Goal: Complete application form: Complete application form

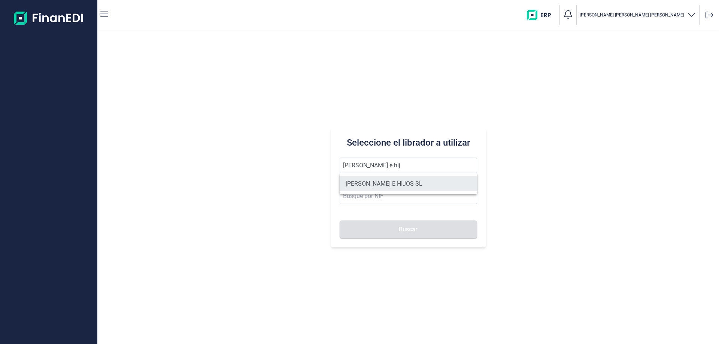
click at [355, 182] on li "[PERSON_NAME] E HIJOS SL" at bounding box center [408, 183] width 137 height 15
type input "[PERSON_NAME] E HIJOS SL"
type input "B35023068"
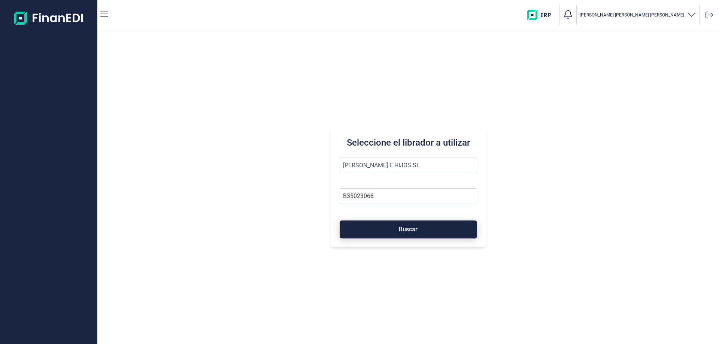
click at [411, 235] on button "Buscar" at bounding box center [408, 229] width 137 height 18
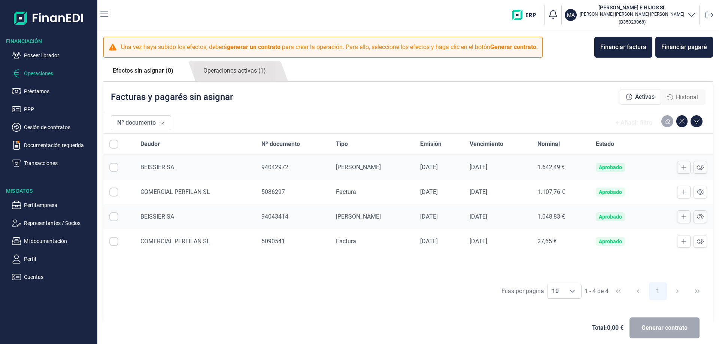
checkbox input "true"
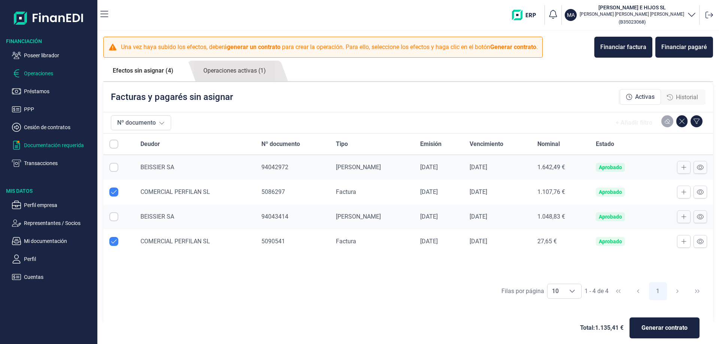
click at [42, 141] on p "Documentación requerida" at bounding box center [59, 145] width 70 height 9
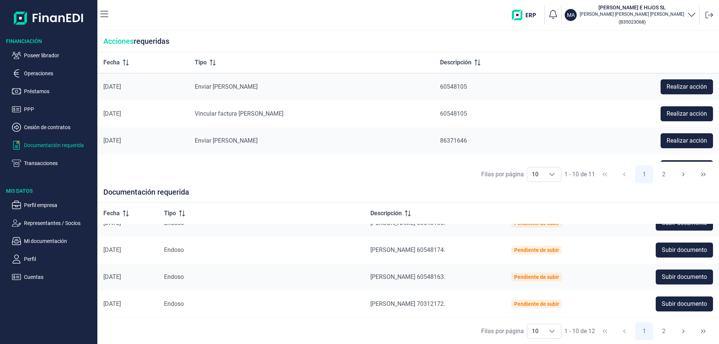
scroll to position [175, 0]
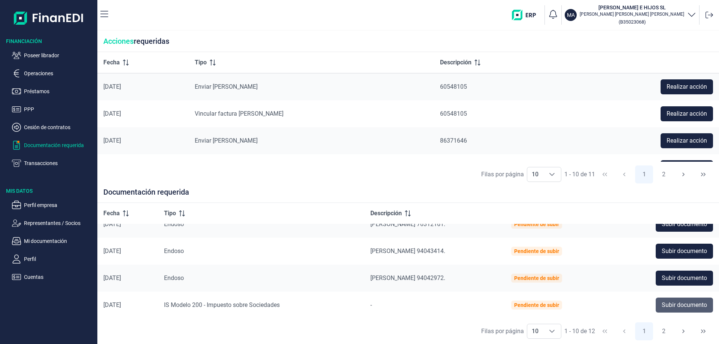
click at [672, 307] on span "Subir documento" at bounding box center [683, 305] width 45 height 9
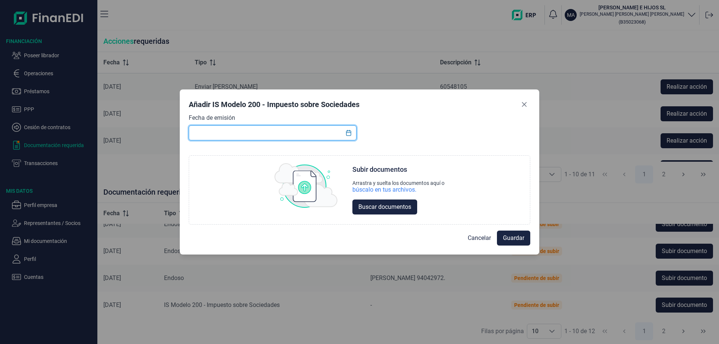
click at [225, 130] on input "text" at bounding box center [273, 132] width 168 height 15
click at [351, 138] on button "Choose Date" at bounding box center [348, 132] width 14 height 13
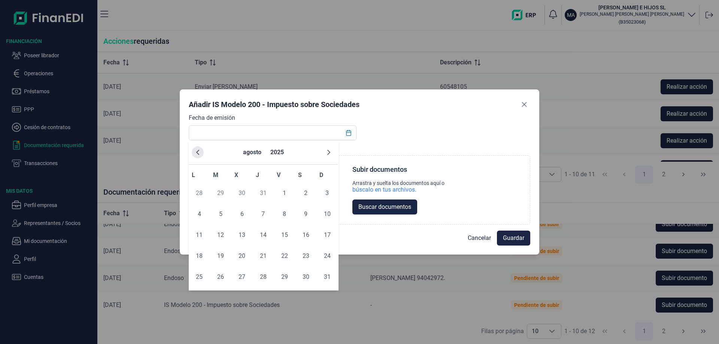
click at [198, 155] on button "Previous Month" at bounding box center [198, 152] width 12 height 12
click at [283, 234] on span "18" at bounding box center [284, 235] width 15 height 15
type input "[DATE]"
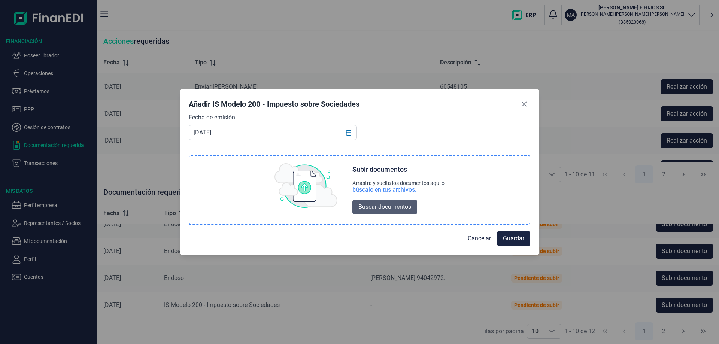
click at [396, 209] on span "Buscar documentos" at bounding box center [384, 207] width 53 height 9
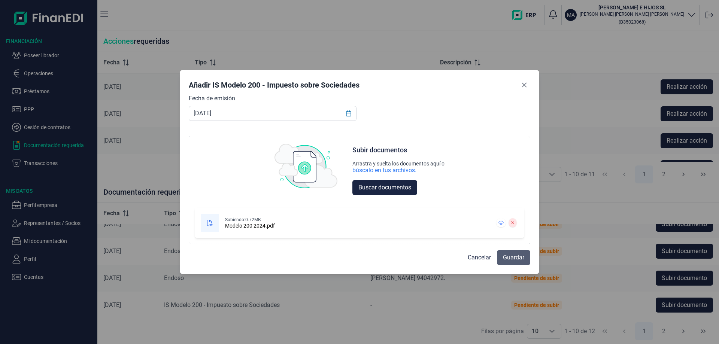
click at [506, 254] on span "Guardar" at bounding box center [513, 257] width 21 height 9
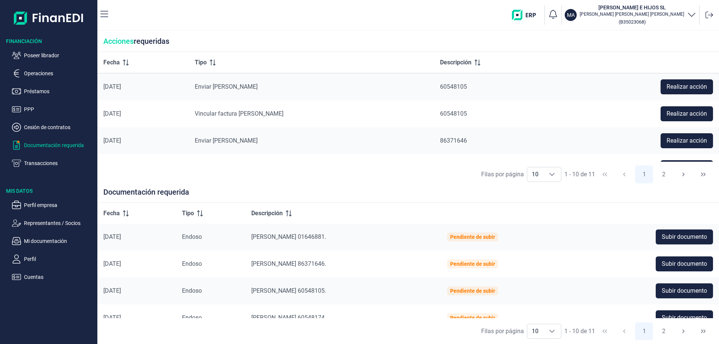
scroll to position [0, 0]
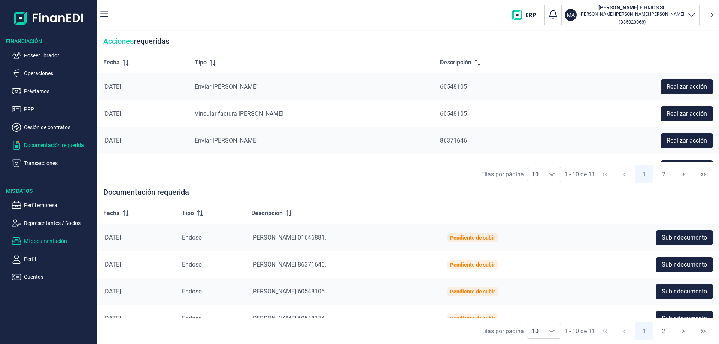
click at [49, 240] on p "Mi documentación" at bounding box center [59, 241] width 70 height 9
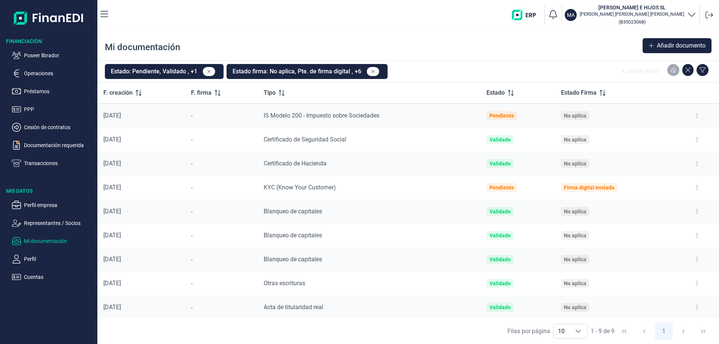
scroll to position [1, 0]
click at [661, 48] on span "Añadir documento" at bounding box center [681, 45] width 49 height 9
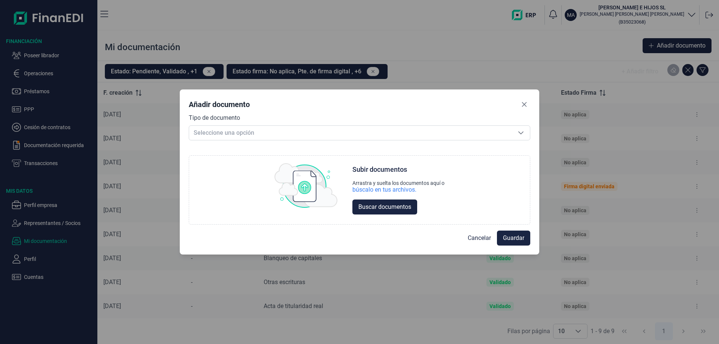
click at [362, 125] on div "Tipo de documento Seleccione una opción Seleccione una opción" at bounding box center [359, 126] width 341 height 27
click at [360, 130] on span "Seleccione una opción" at bounding box center [350, 133] width 323 height 14
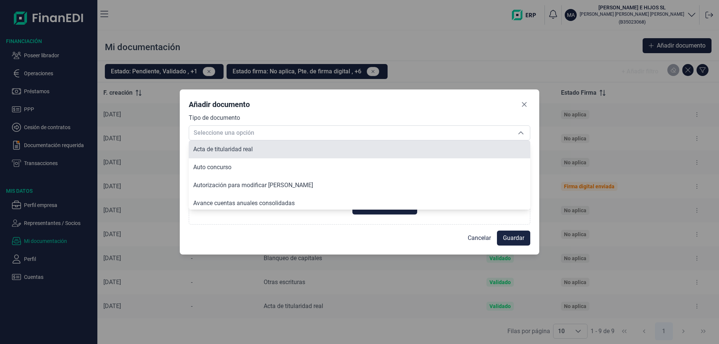
click at [317, 149] on li "Acta de titularidad real" at bounding box center [359, 149] width 341 height 18
type input "Acta de titularidad real"
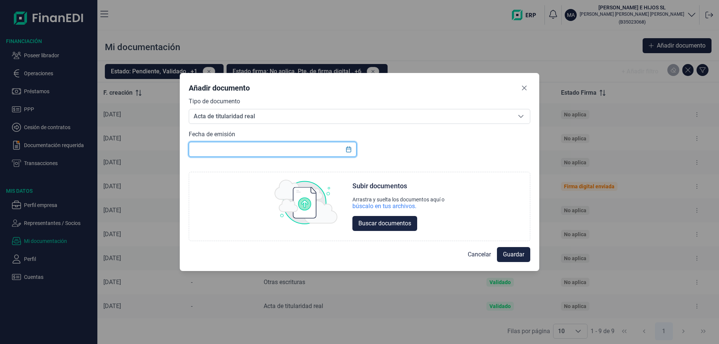
click at [252, 142] on input "text" at bounding box center [273, 149] width 168 height 15
click at [349, 151] on icon "Choose Date" at bounding box center [349, 149] width 6 height 6
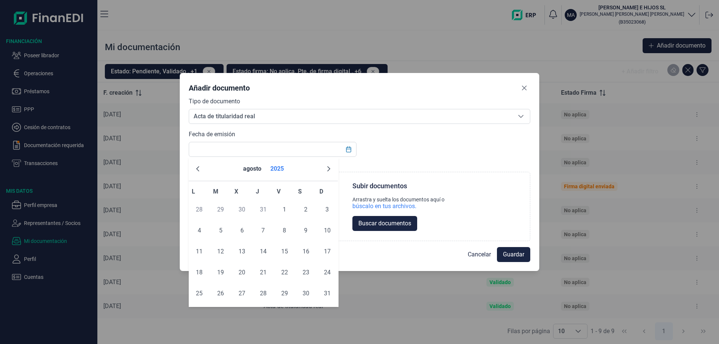
click at [280, 168] on button "2025" at bounding box center [276, 169] width 19 height 18
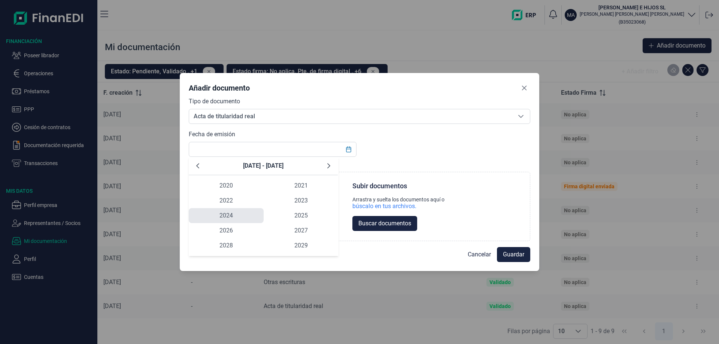
click at [232, 213] on span "2024" at bounding box center [226, 215] width 75 height 15
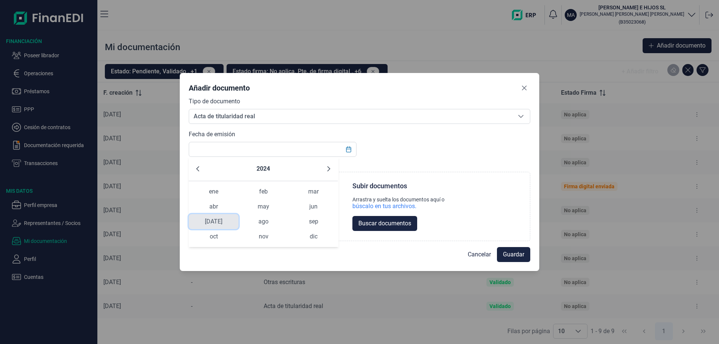
click at [219, 225] on span "jul" at bounding box center [214, 221] width 50 height 15
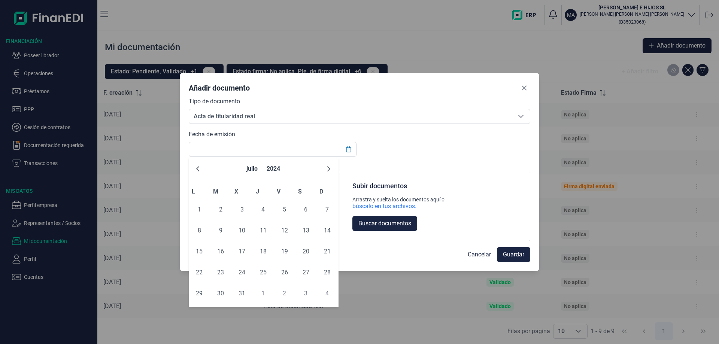
click at [364, 300] on div "Añadir documento Tipo de documento Acta de titularidad real Acta de titularidad…" at bounding box center [359, 172] width 719 height 344
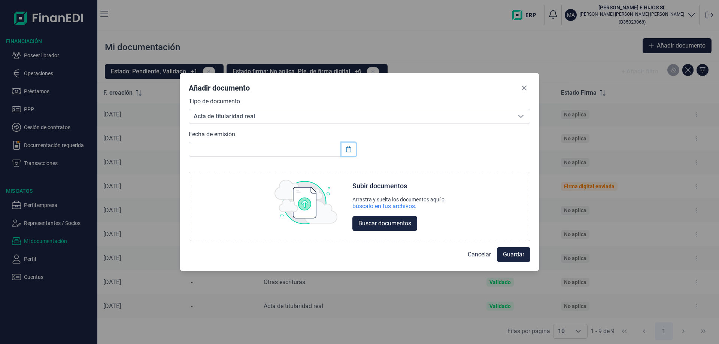
click at [350, 150] on icon "Choose Date" at bounding box center [349, 149] width 6 height 6
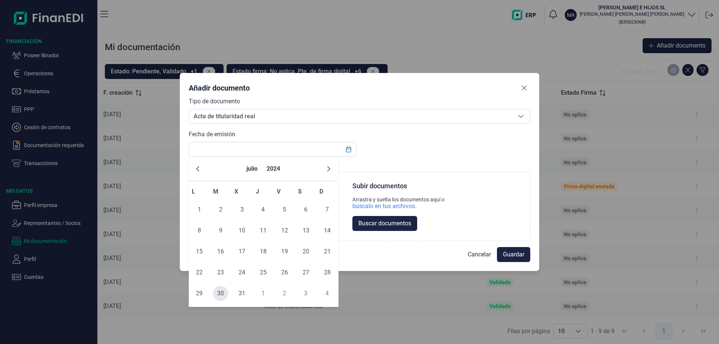
click at [220, 295] on span "30" at bounding box center [220, 293] width 15 height 15
type input "30/07/2024"
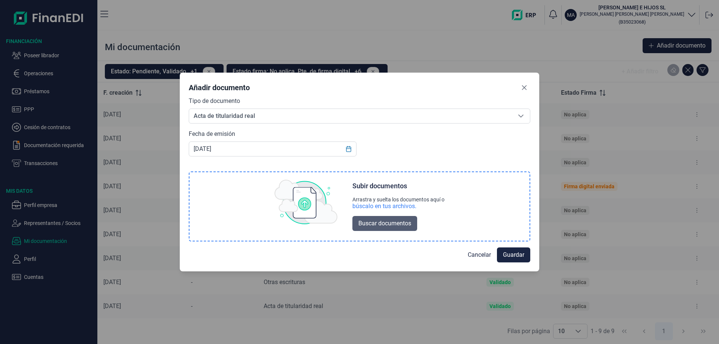
click at [397, 225] on span "Buscar documentos" at bounding box center [384, 223] width 53 height 9
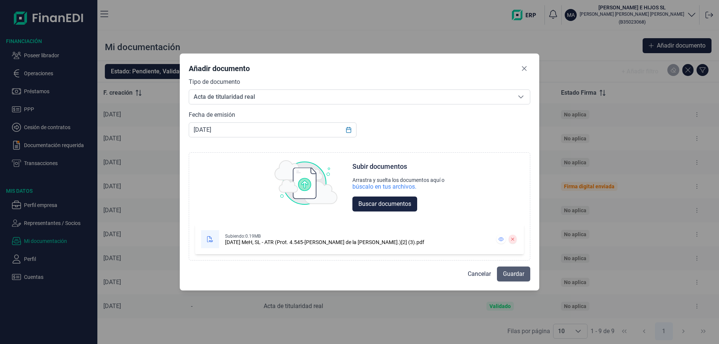
click at [504, 272] on span "Guardar" at bounding box center [513, 274] width 21 height 9
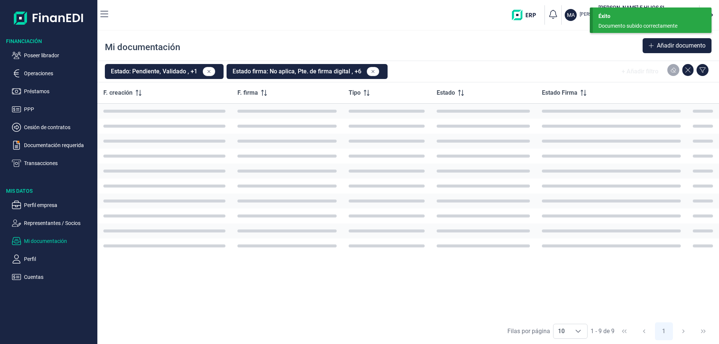
scroll to position [0, 0]
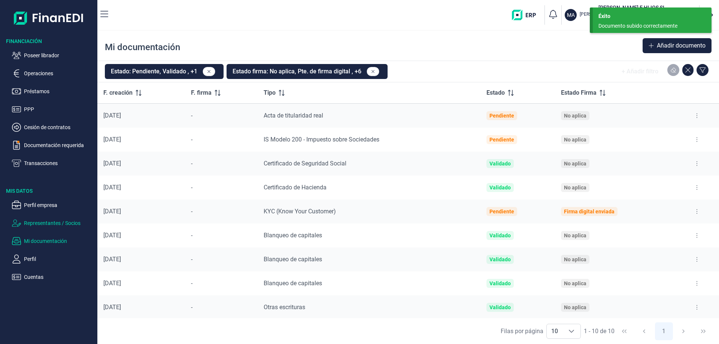
click at [45, 221] on p "Representantes / Socios" at bounding box center [59, 223] width 70 height 9
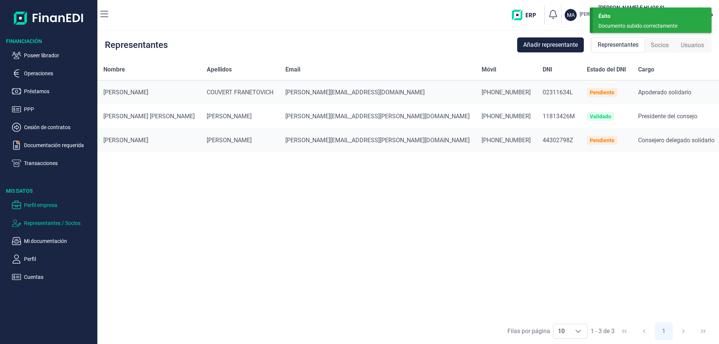
click at [43, 209] on p "Perfil empresa" at bounding box center [59, 205] width 70 height 9
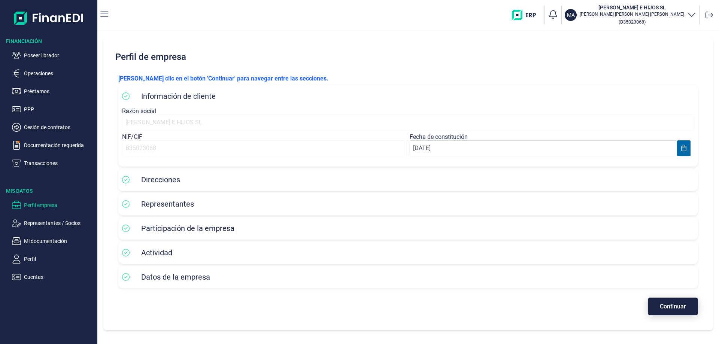
click at [665, 305] on span "Continuar" at bounding box center [673, 307] width 26 height 6
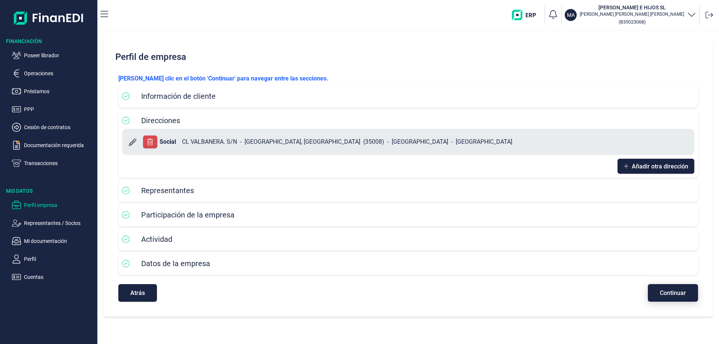
click at [677, 293] on span "Continuar" at bounding box center [673, 293] width 26 height 6
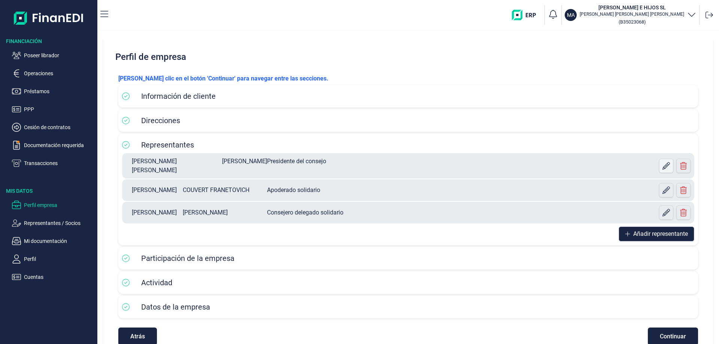
click at [665, 165] on icon at bounding box center [665, 165] width 7 height 7
select select "ES"
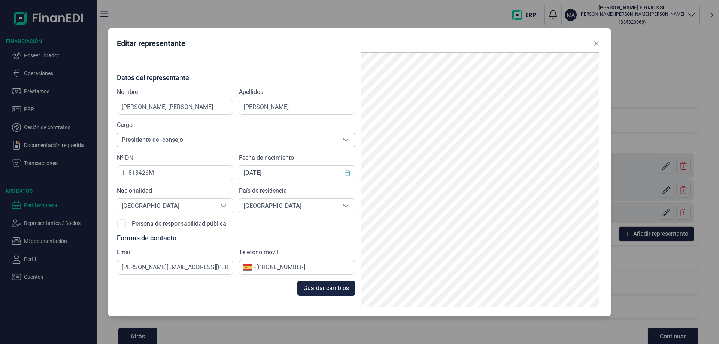
click at [347, 142] on icon "Seleccione una opción" at bounding box center [346, 140] width 6 height 6
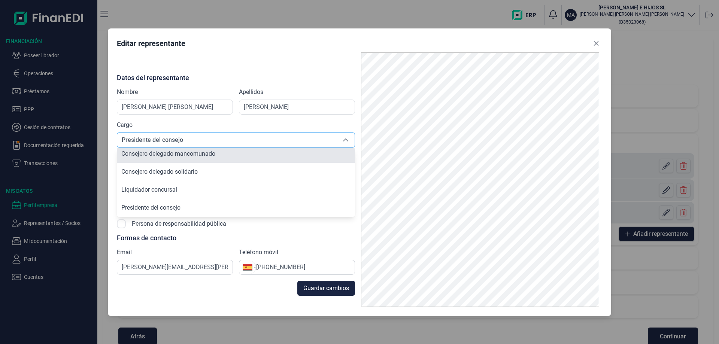
scroll to position [108, 0]
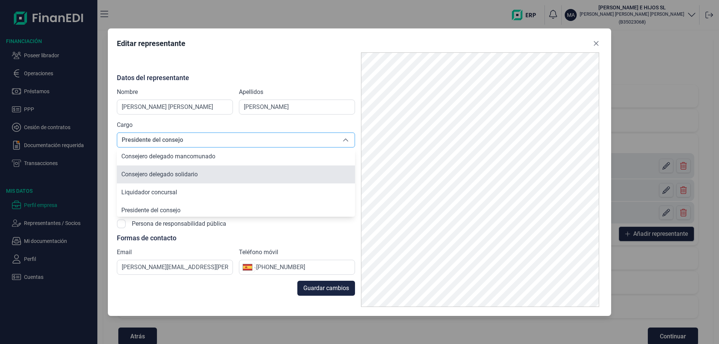
click at [289, 173] on li "Consejero delegado solidario" at bounding box center [236, 174] width 238 height 18
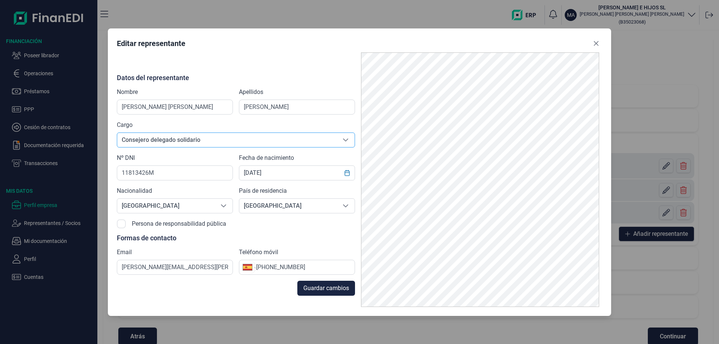
click at [299, 141] on span "Consejero delegado solidario" at bounding box center [226, 140] width 219 height 14
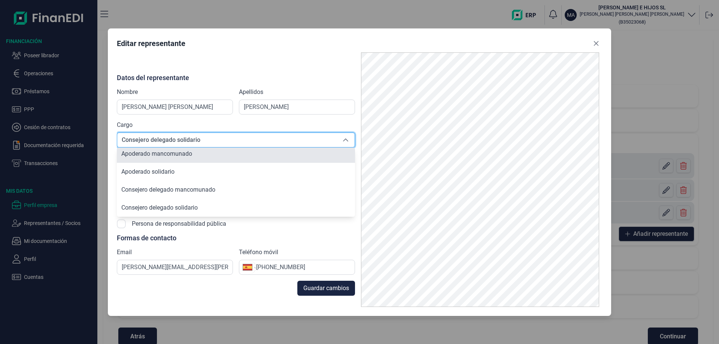
scroll to position [72, 0]
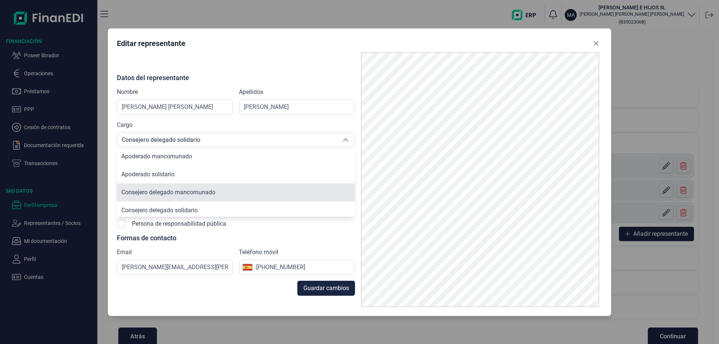
click at [212, 194] on span "Consejero delegado mancomunado" at bounding box center [168, 192] width 94 height 7
type input "Consejero delegado mancomunado"
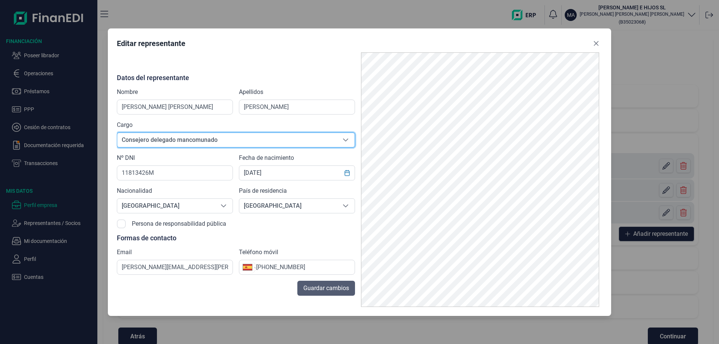
click at [328, 290] on span "Guardar cambios" at bounding box center [326, 288] width 46 height 9
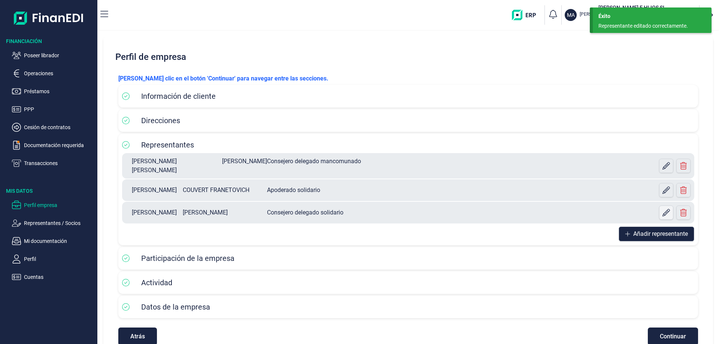
click at [663, 212] on icon at bounding box center [665, 212] width 7 height 7
select select "ES"
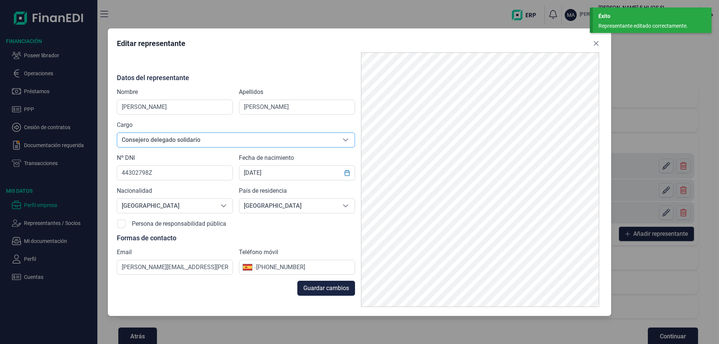
click at [347, 144] on div "Seleccione una opción" at bounding box center [346, 140] width 18 height 14
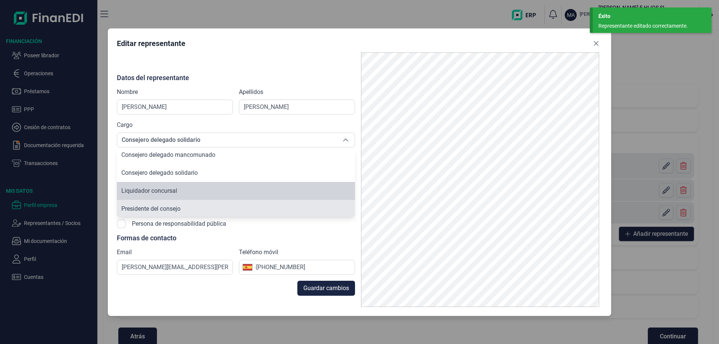
scroll to position [110, 0]
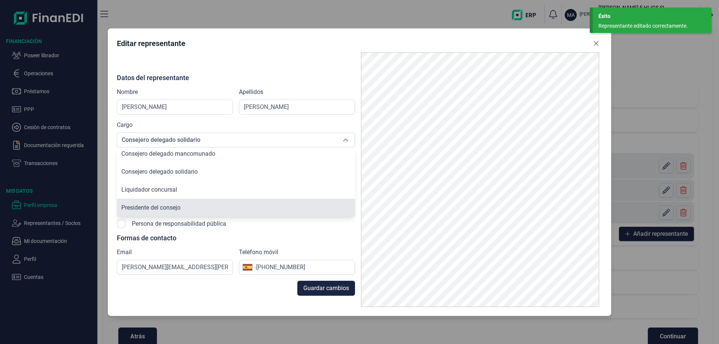
click at [214, 209] on li "Presidente del consejo" at bounding box center [236, 208] width 238 height 18
type input "Presidente del consejo"
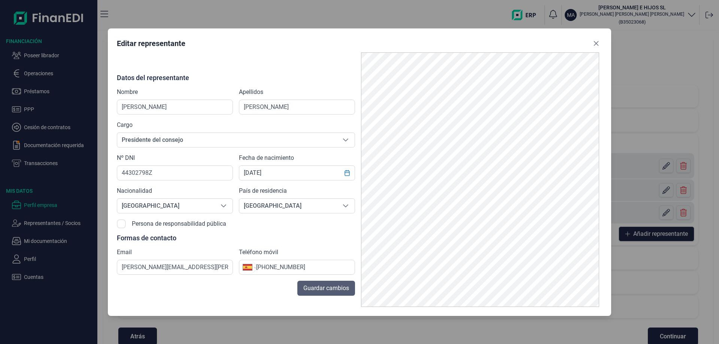
click at [335, 291] on span "Guardar cambios" at bounding box center [326, 288] width 46 height 9
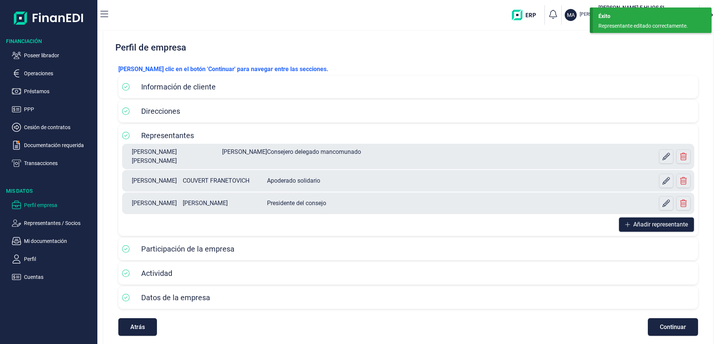
scroll to position [12, 0]
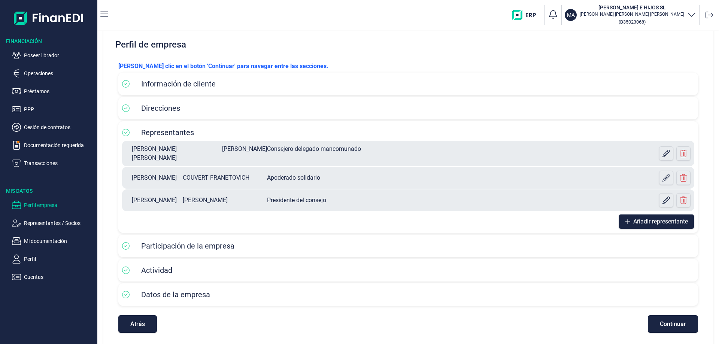
click at [289, 247] on div "Participación de la empresa" at bounding box center [408, 245] width 572 height 11
click at [667, 323] on span "Continuar" at bounding box center [673, 324] width 26 height 6
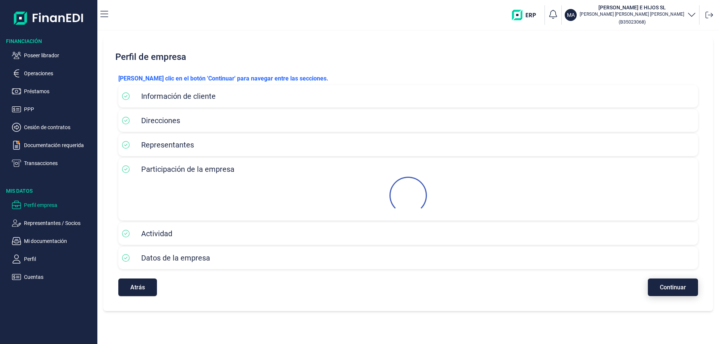
scroll to position [0, 0]
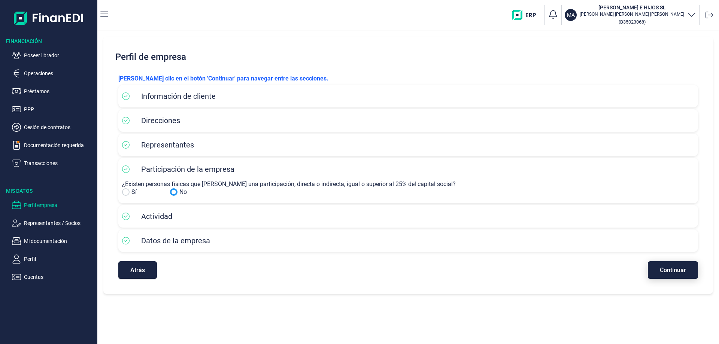
click at [663, 267] on span "Continuar" at bounding box center [673, 270] width 26 height 6
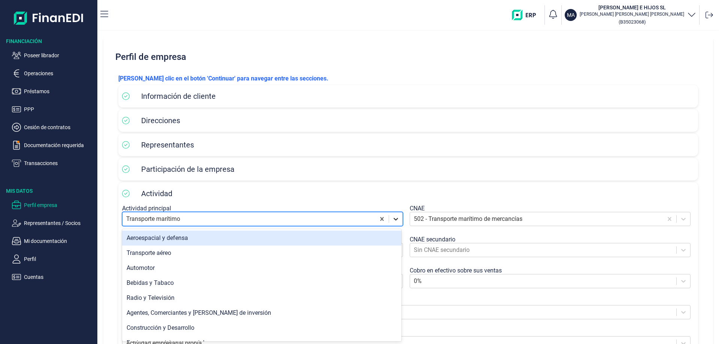
click at [394, 218] on icon at bounding box center [395, 218] width 7 height 7
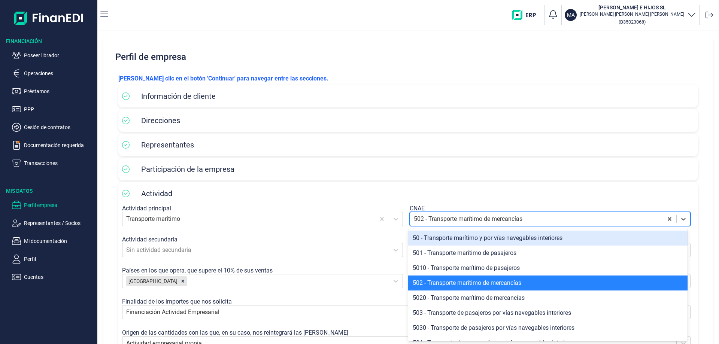
click at [427, 220] on div at bounding box center [536, 219] width 245 height 10
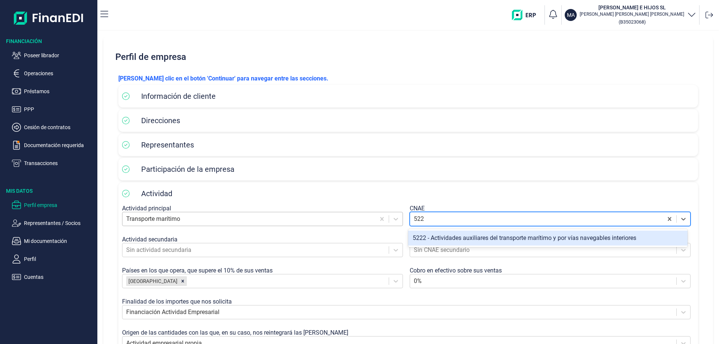
type input "522"
click at [226, 219] on div at bounding box center [248, 219] width 245 height 10
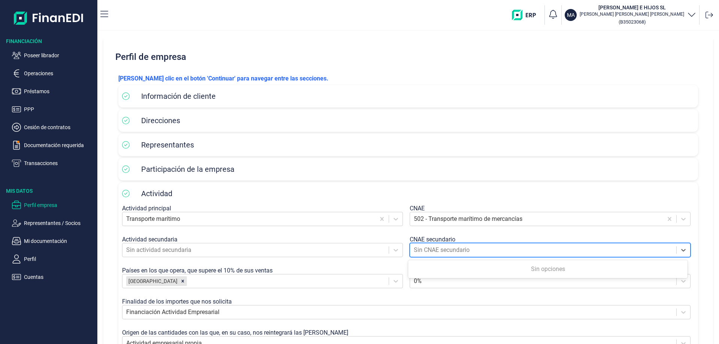
click at [439, 247] on div at bounding box center [543, 250] width 259 height 10
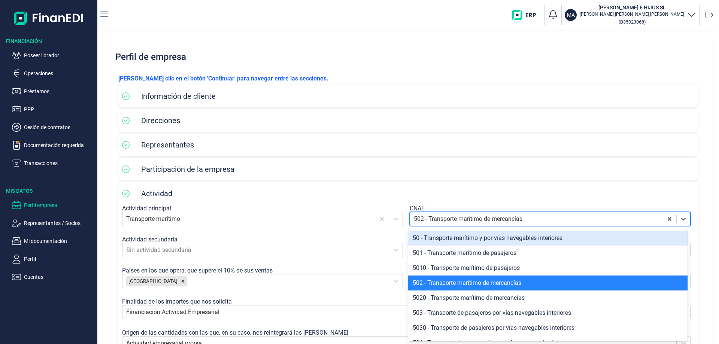
click at [438, 221] on div at bounding box center [536, 219] width 245 height 10
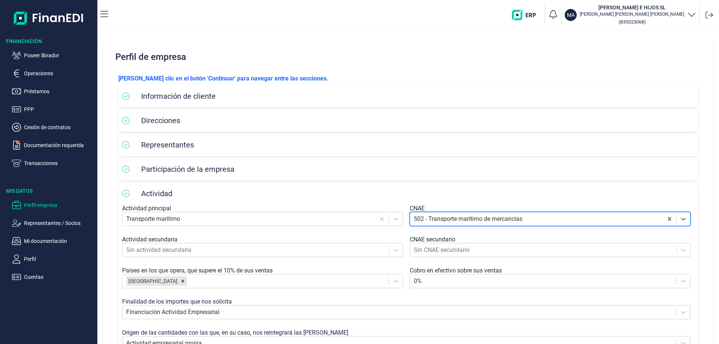
click at [438, 221] on div at bounding box center [536, 219] width 245 height 10
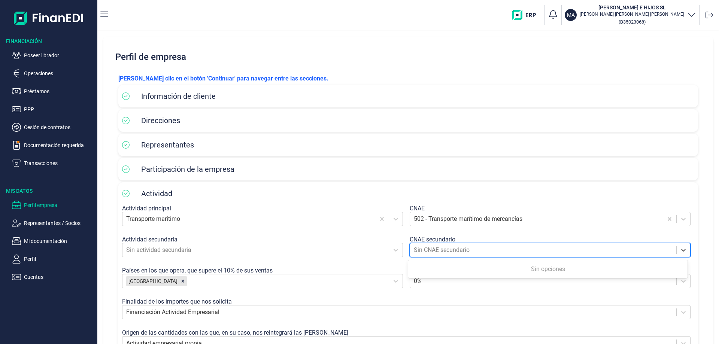
click at [426, 247] on div at bounding box center [543, 250] width 259 height 10
click at [433, 220] on div at bounding box center [536, 219] width 245 height 10
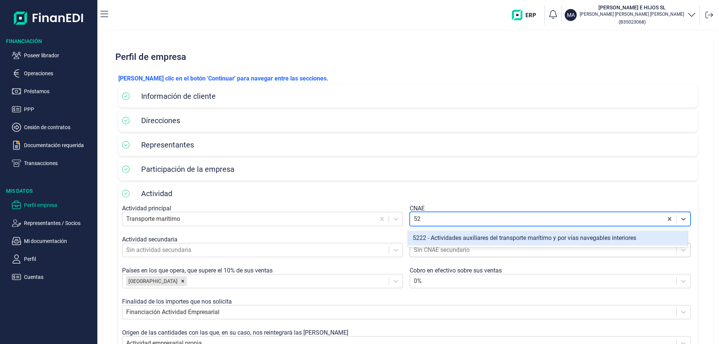
type input "52"
click at [438, 253] on div at bounding box center [543, 250] width 259 height 10
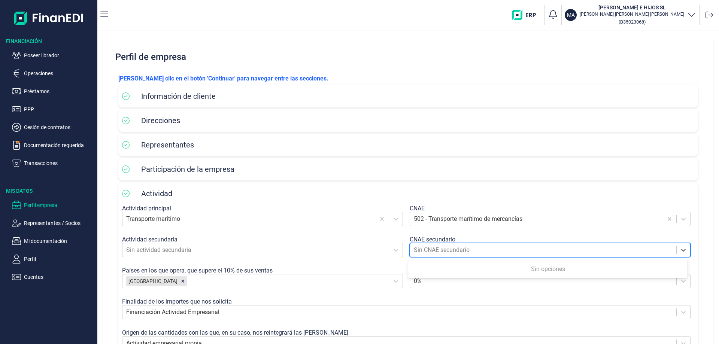
click at [447, 255] on div "Sin CNAE secundario" at bounding box center [543, 249] width 266 height 13
type input "5229"
click at [683, 250] on icon at bounding box center [682, 249] width 7 height 7
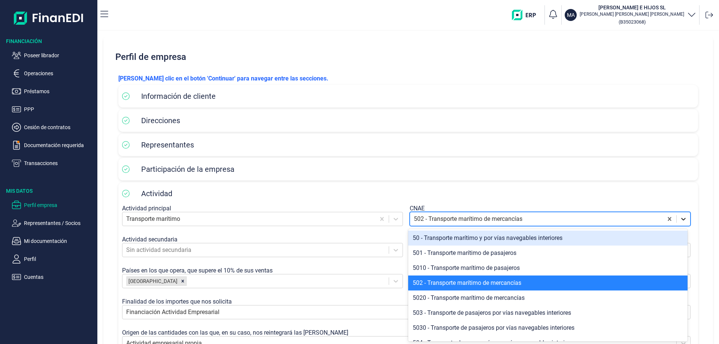
click at [679, 222] on icon at bounding box center [682, 218] width 7 height 7
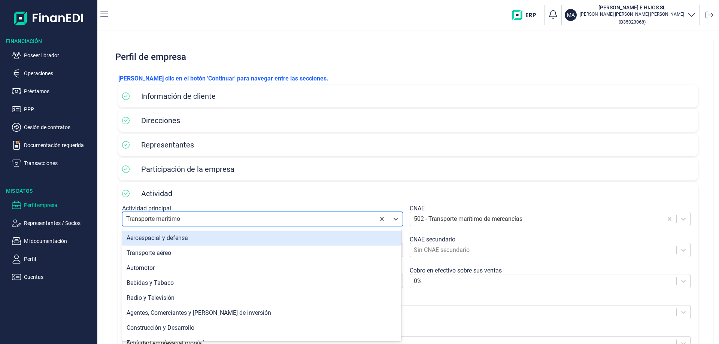
click at [282, 224] on div "Transporte marítimo" at bounding box center [248, 218] width 253 height 13
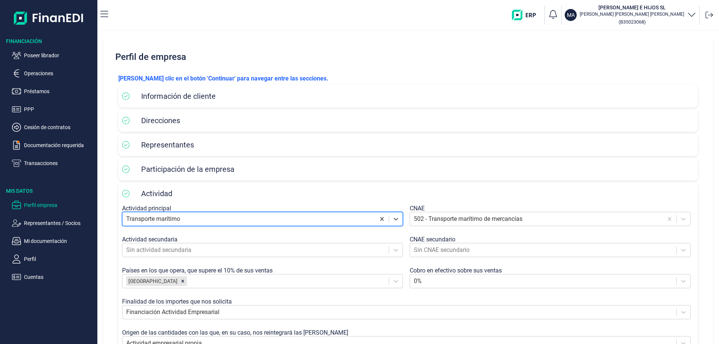
drag, startPoint x: 342, startPoint y: 212, endPoint x: 95, endPoint y: 199, distance: 247.4
click at [95, 199] on div "Financiación Poseer librador Operaciones Préstamos PPP Cesión de contratos Docu…" at bounding box center [359, 172] width 719 height 344
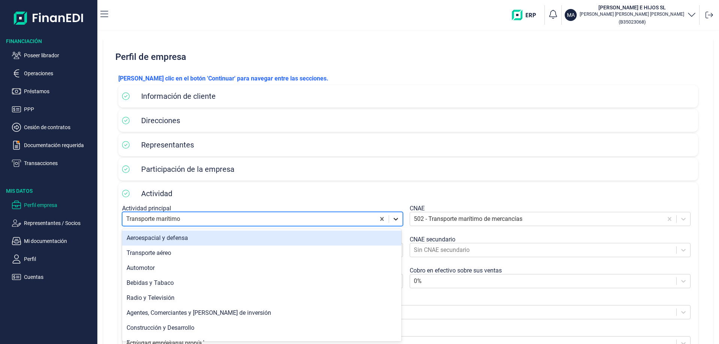
click at [392, 216] on icon at bounding box center [395, 218] width 7 height 7
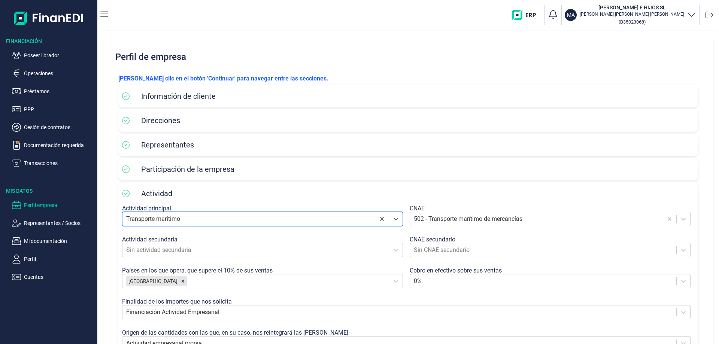
click at [206, 216] on div at bounding box center [248, 219] width 245 height 10
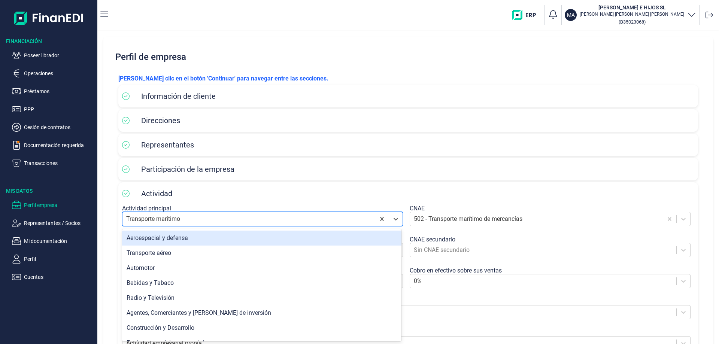
click at [195, 218] on div at bounding box center [248, 219] width 245 height 10
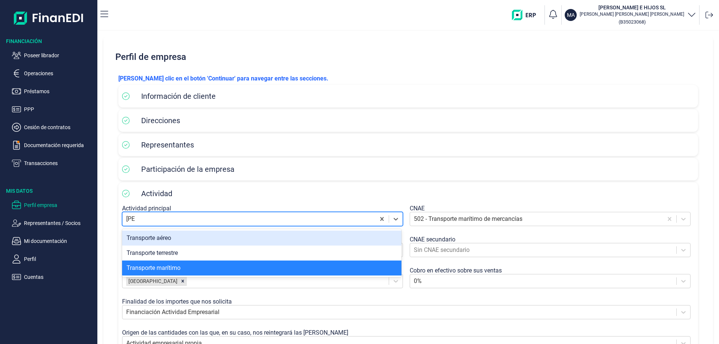
type input "trans"
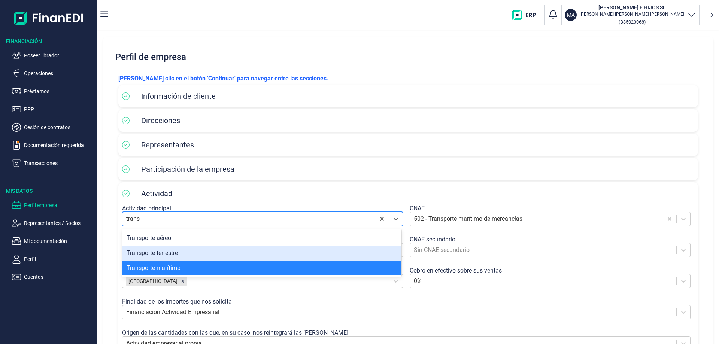
drag, startPoint x: 166, startPoint y: 272, endPoint x: 167, endPoint y: 253, distance: 19.5
click at [167, 253] on div "Transporte aéreo Transporte terrestre Transporte marítimo" at bounding box center [261, 253] width 279 height 48
click at [168, 254] on div "Transporte terrestre" at bounding box center [261, 253] width 279 height 15
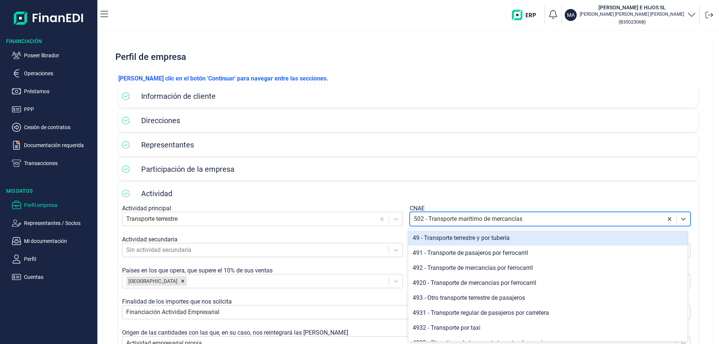
click at [438, 215] on div at bounding box center [536, 219] width 245 height 10
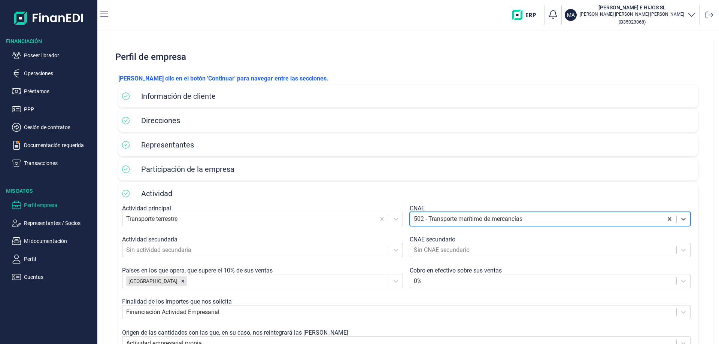
click at [438, 215] on div at bounding box center [536, 219] width 245 height 10
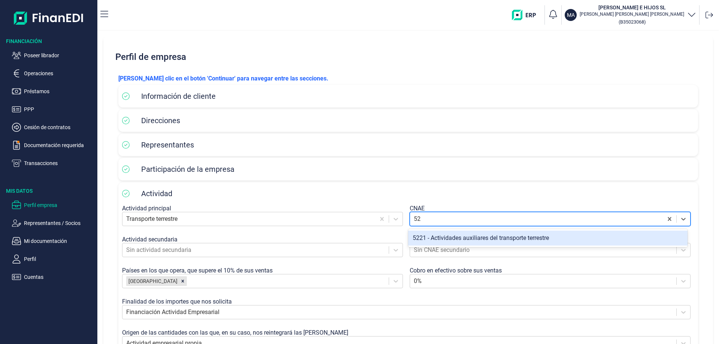
type input "522"
click at [509, 240] on div "5221 - Actividades auxiliares del transporte terrestre" at bounding box center [547, 238] width 279 height 15
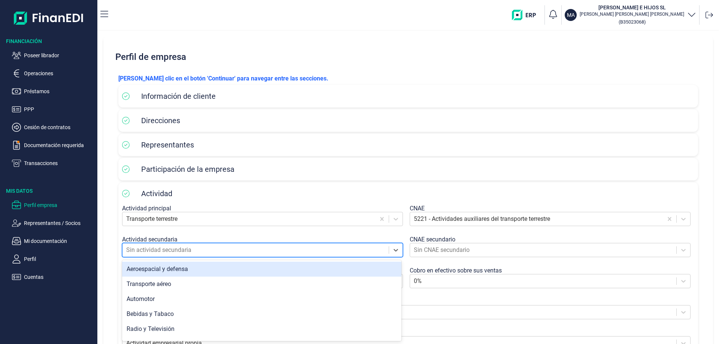
click at [317, 251] on div at bounding box center [255, 250] width 259 height 10
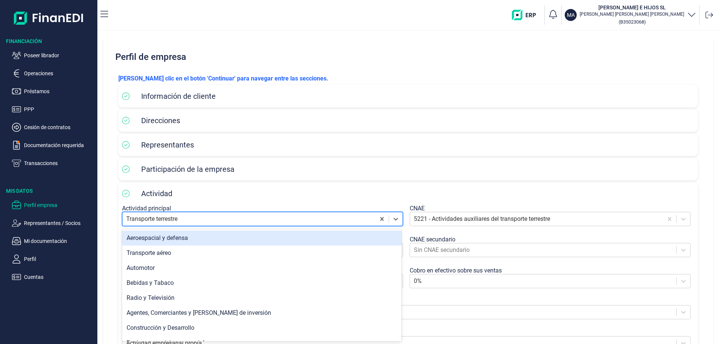
click at [281, 218] on div at bounding box center [248, 219] width 245 height 10
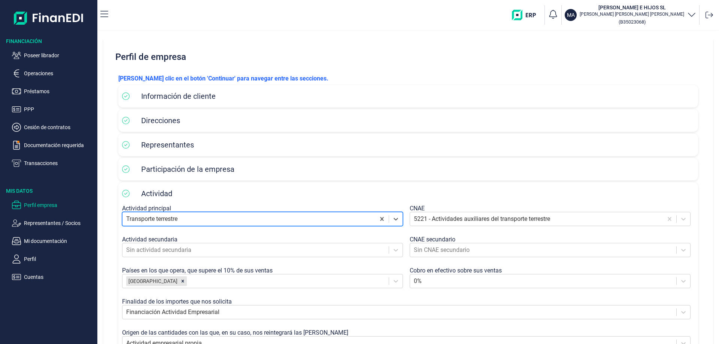
click at [335, 216] on div at bounding box center [248, 219] width 245 height 10
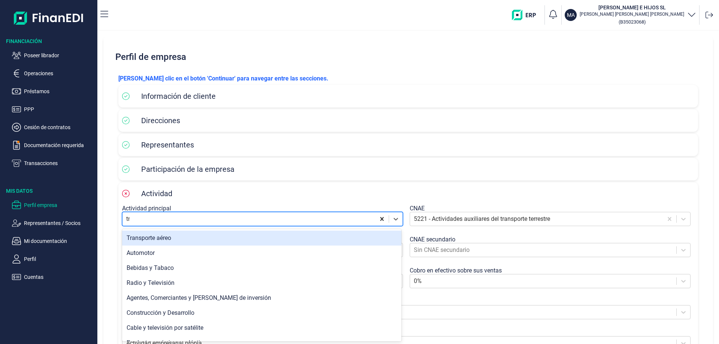
type input "tra"
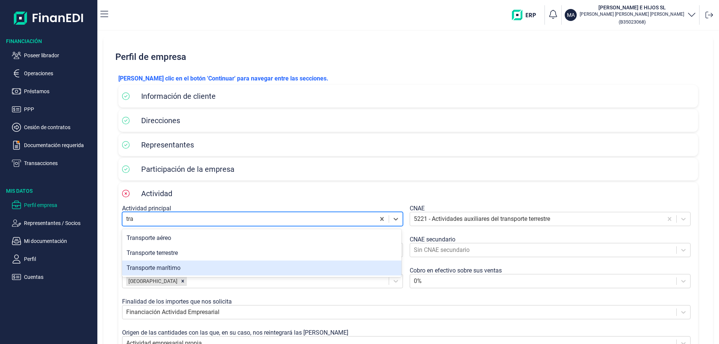
click at [162, 268] on div "Transporte marítimo" at bounding box center [261, 268] width 279 height 15
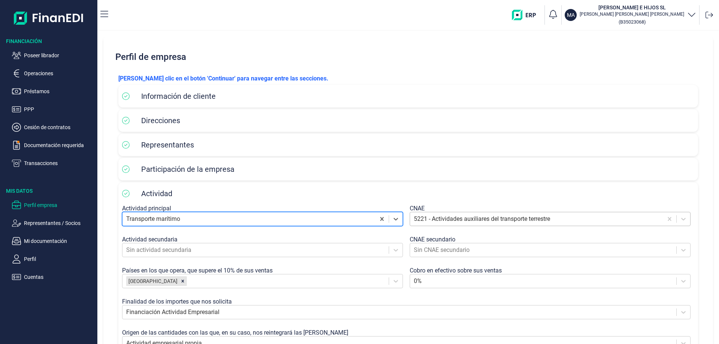
click at [427, 220] on div at bounding box center [536, 219] width 245 height 10
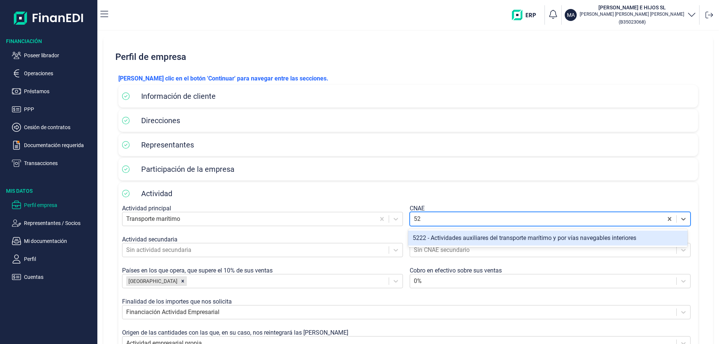
type input "5"
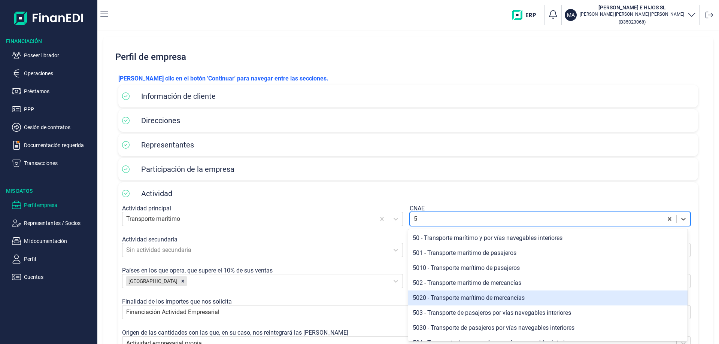
click at [462, 298] on div "5020 - Transporte marítimo de mercancías" at bounding box center [547, 297] width 279 height 15
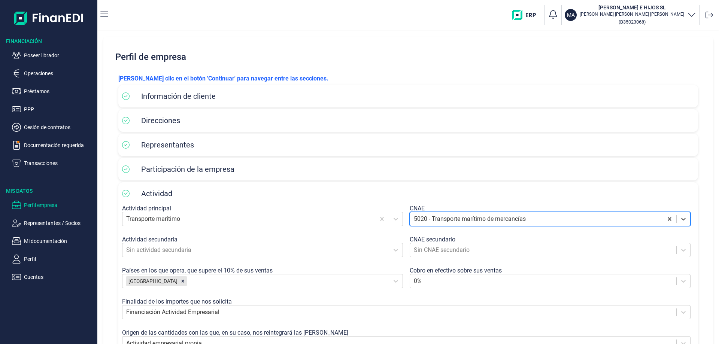
click at [422, 217] on div at bounding box center [536, 219] width 245 height 10
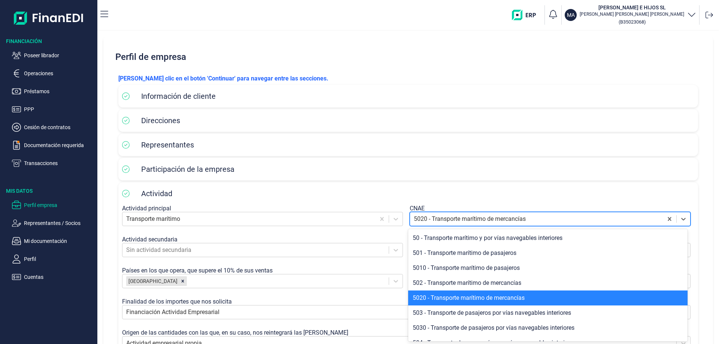
click at [454, 297] on div "5020 - Transporte marítimo de mercancías" at bounding box center [547, 297] width 279 height 15
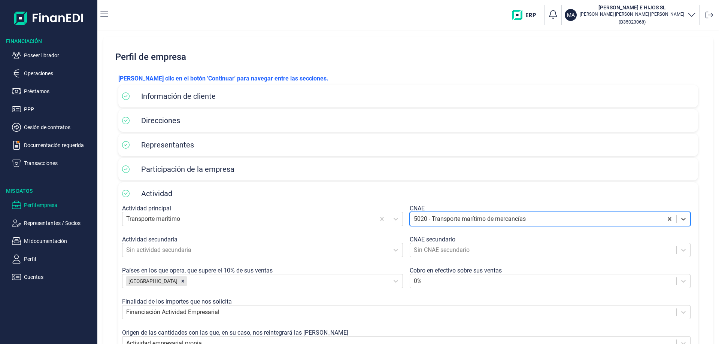
click at [513, 222] on div at bounding box center [536, 219] width 245 height 10
type input "502"
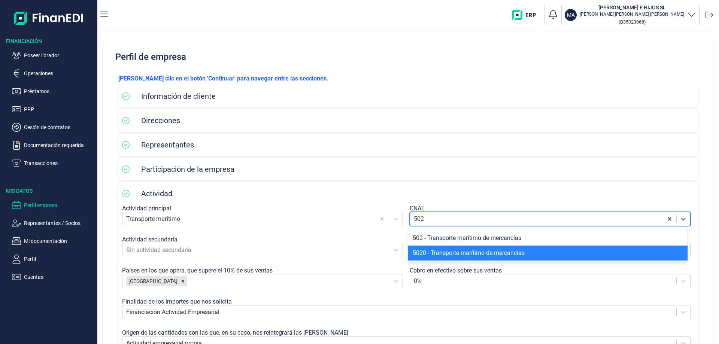
click at [490, 252] on div "5020 - Transporte marítimo de mercancías" at bounding box center [547, 253] width 279 height 15
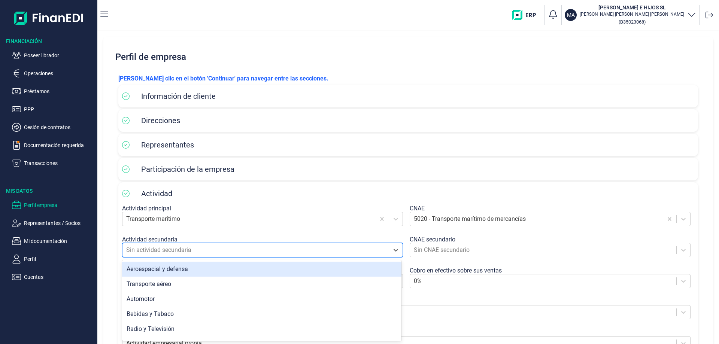
click at [312, 253] on div at bounding box center [255, 250] width 259 height 10
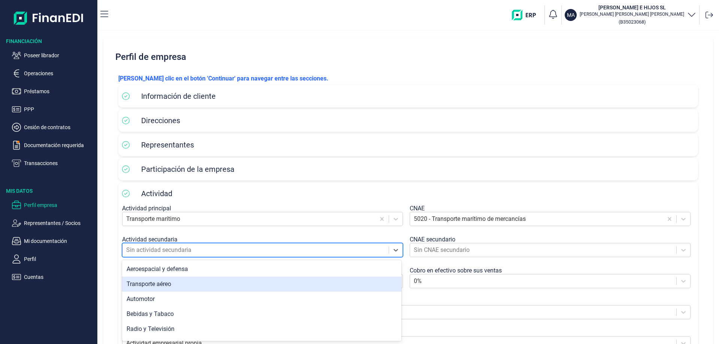
click at [252, 282] on div "Transporte aéreo" at bounding box center [261, 284] width 279 height 15
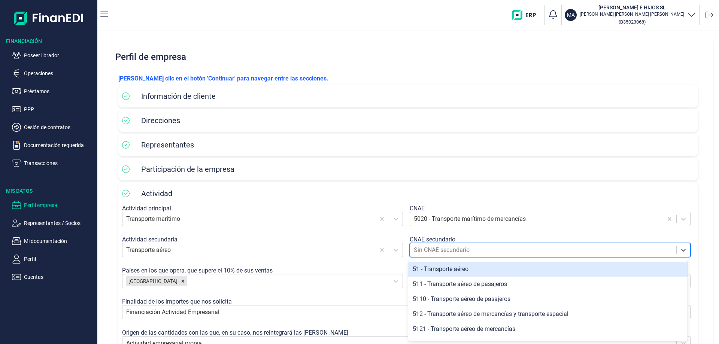
click at [455, 253] on div at bounding box center [543, 250] width 259 height 10
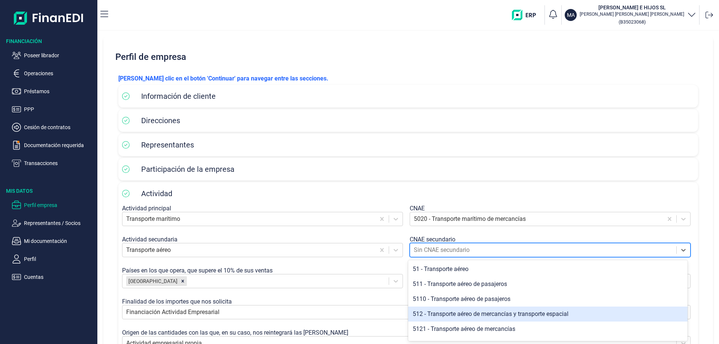
scroll to position [37, 0]
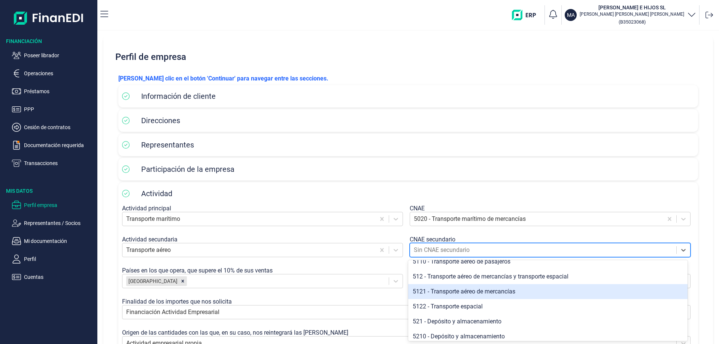
click at [495, 293] on div "5121 - Transporte aéreo de mercancías" at bounding box center [547, 291] width 279 height 15
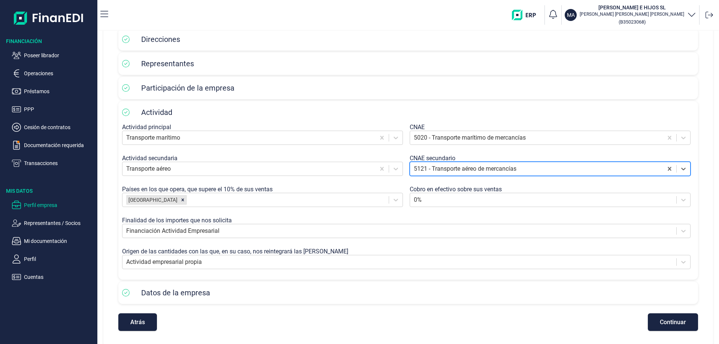
scroll to position [83, 0]
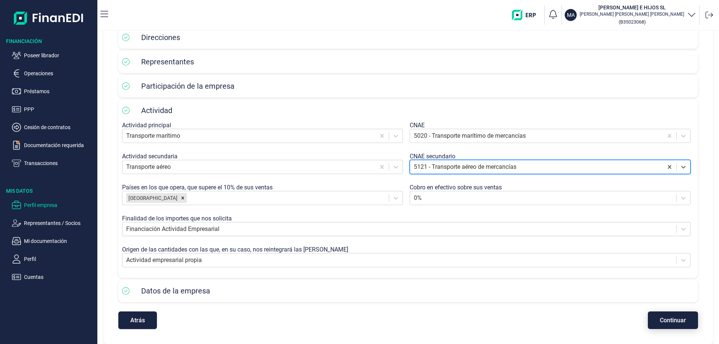
click at [662, 318] on span "Continuar" at bounding box center [673, 320] width 26 height 6
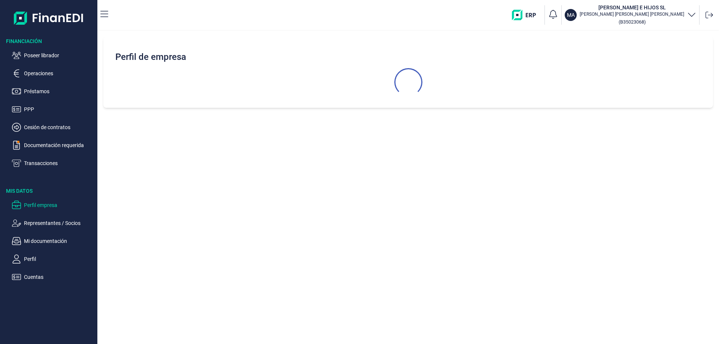
scroll to position [0, 0]
select select "ES"
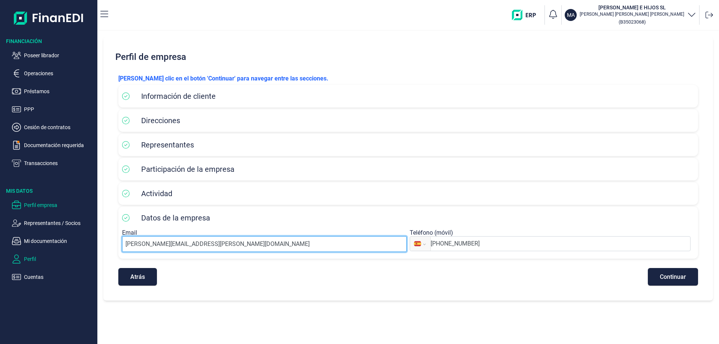
drag, startPoint x: 243, startPoint y: 242, endPoint x: 63, endPoint y: 261, distance: 181.8
click at [63, 261] on div "Financiación Poseer librador Operaciones Préstamos PPP Cesión de contratos Docu…" at bounding box center [359, 172] width 719 height 344
type input "[PERSON_NAME][EMAIL_ADDRESS][DOMAIN_NAME]"
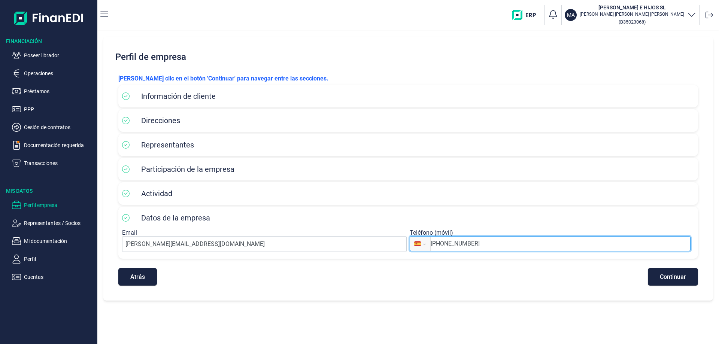
click at [486, 241] on input "+34 627 54 68 44" at bounding box center [559, 243] width 259 height 9
type input "[PHONE_NUMBER]"
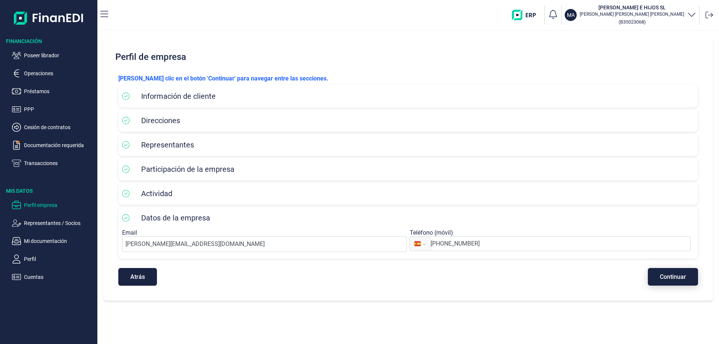
click at [674, 274] on span "Continuar" at bounding box center [673, 277] width 26 height 6
select select "ES"
click at [41, 143] on p "Documentación requerida" at bounding box center [59, 145] width 70 height 9
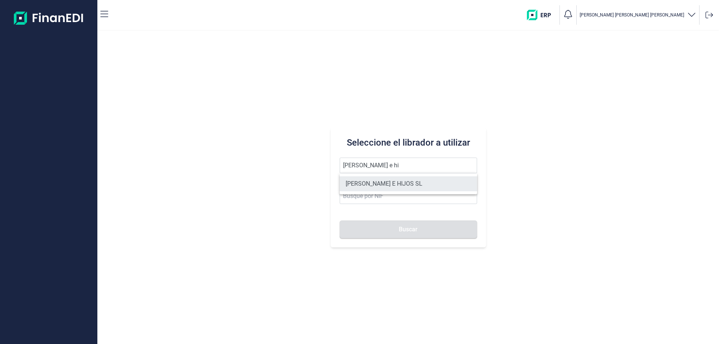
click at [385, 181] on li "[PERSON_NAME] E HIJOS SL" at bounding box center [408, 183] width 137 height 15
type input "[PERSON_NAME] E HIJOS SL"
type input "B35023068"
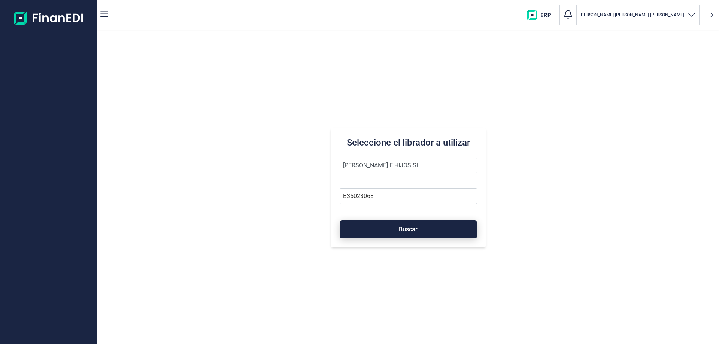
click at [400, 226] on span "Buscar" at bounding box center [408, 229] width 19 height 6
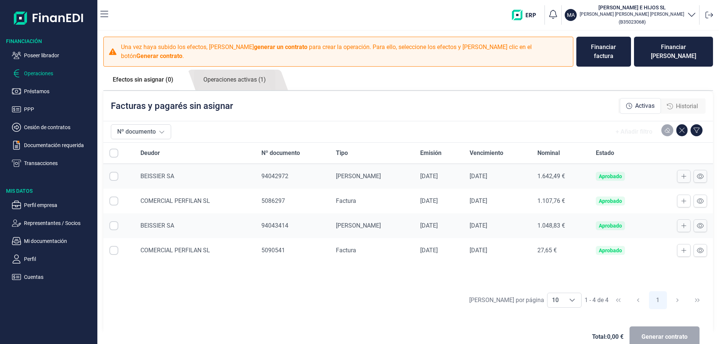
checkbox input "true"
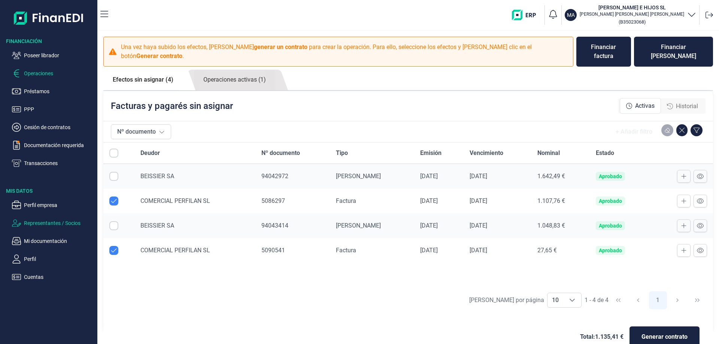
click at [54, 222] on p "Representantes / Socios" at bounding box center [59, 223] width 70 height 9
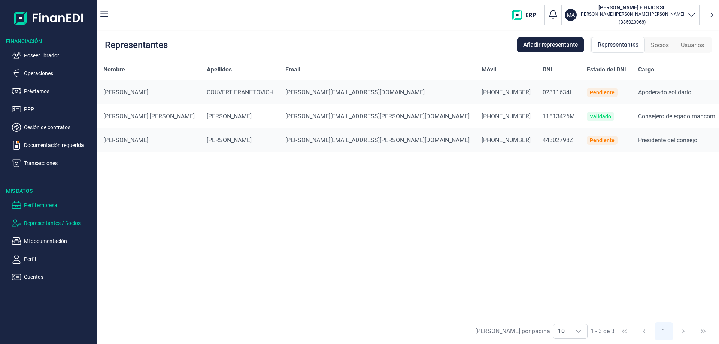
click at [42, 204] on p "Perfil empresa" at bounding box center [59, 205] width 70 height 9
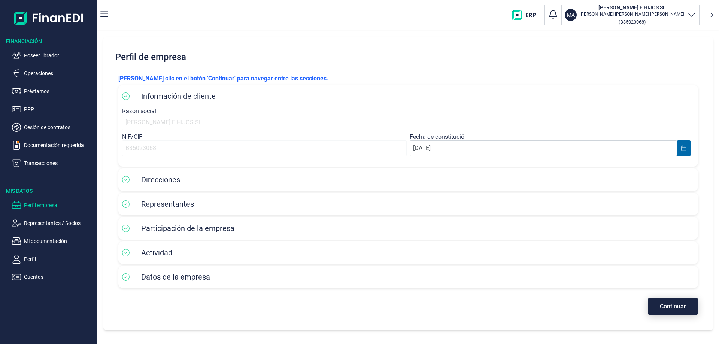
click at [683, 309] on span "Continuar" at bounding box center [673, 307] width 26 height 6
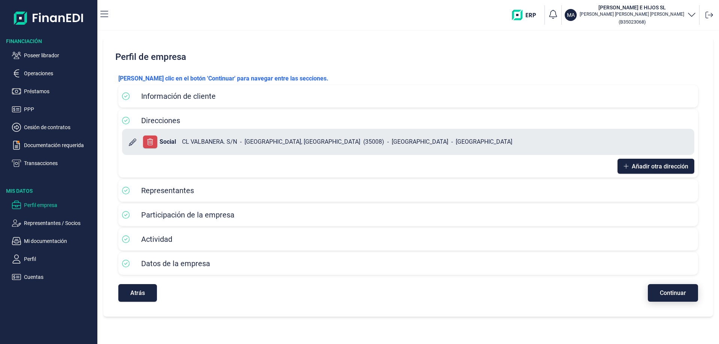
click at [683, 309] on div "Perfil de empresa [PERSON_NAME] clic en el botón 'Continuar' para navegar entre…" at bounding box center [407, 177] width 609 height 280
click at [678, 293] on span "Continuar" at bounding box center [673, 293] width 26 height 6
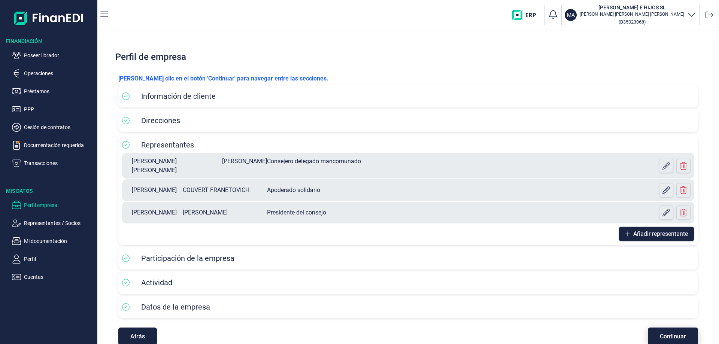
click at [678, 296] on div "Datos de la empresa" at bounding box center [407, 307] width 579 height 22
click at [665, 334] on span "Continuar" at bounding box center [673, 337] width 26 height 6
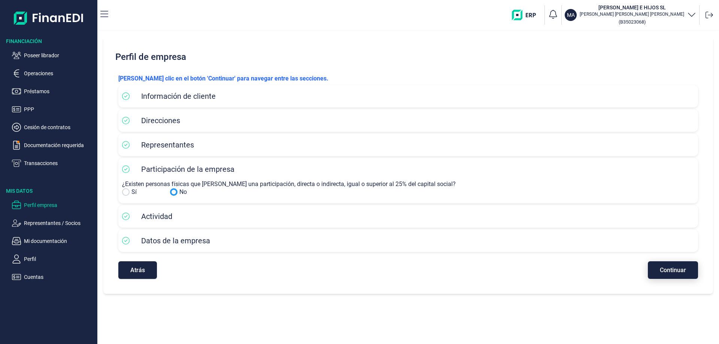
click at [674, 274] on button "Continuar" at bounding box center [673, 270] width 50 height 18
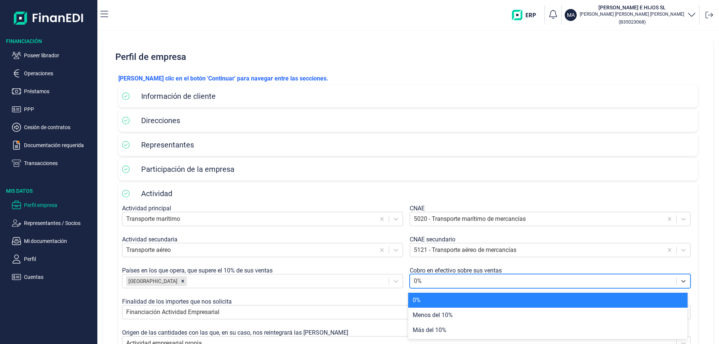
click at [674, 274] on div "0%" at bounding box center [550, 281] width 281 height 14
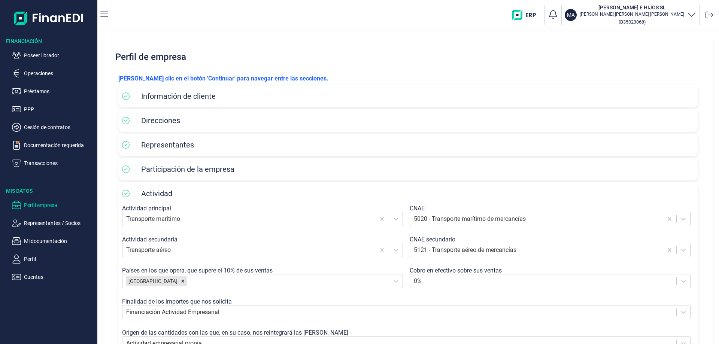
click at [710, 268] on div "Perfil de empresa [PERSON_NAME] clic en el botón 'Continuar' para navegar entre…" at bounding box center [407, 187] width 621 height 313
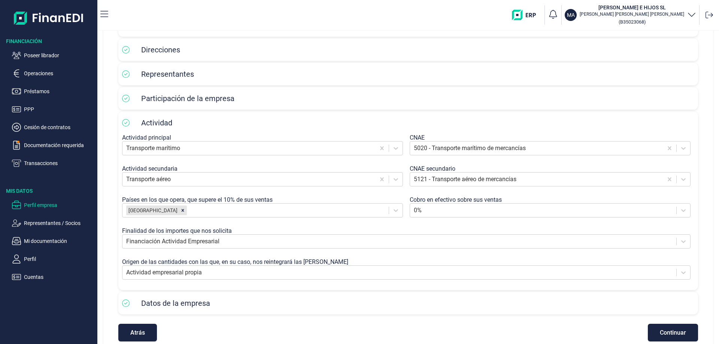
scroll to position [78, 0]
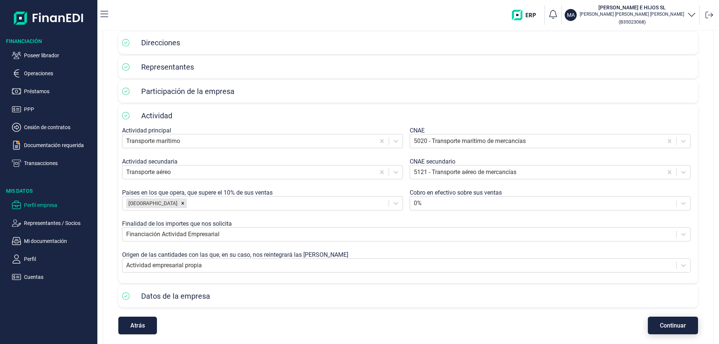
click at [676, 326] on span "Continuar" at bounding box center [673, 326] width 26 height 6
select select "ES"
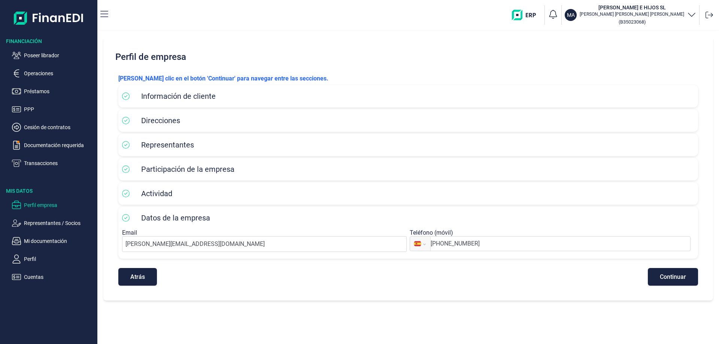
scroll to position [0, 0]
